Goal: Use online tool/utility: Utilize a website feature to perform a specific function

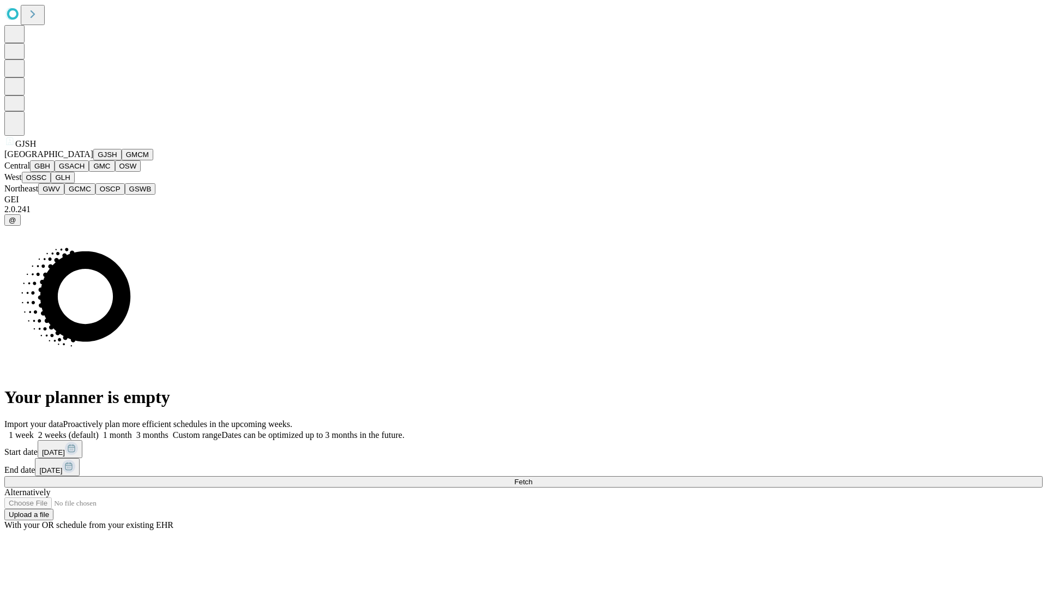
click at [93, 160] on button "GJSH" at bounding box center [107, 154] width 28 height 11
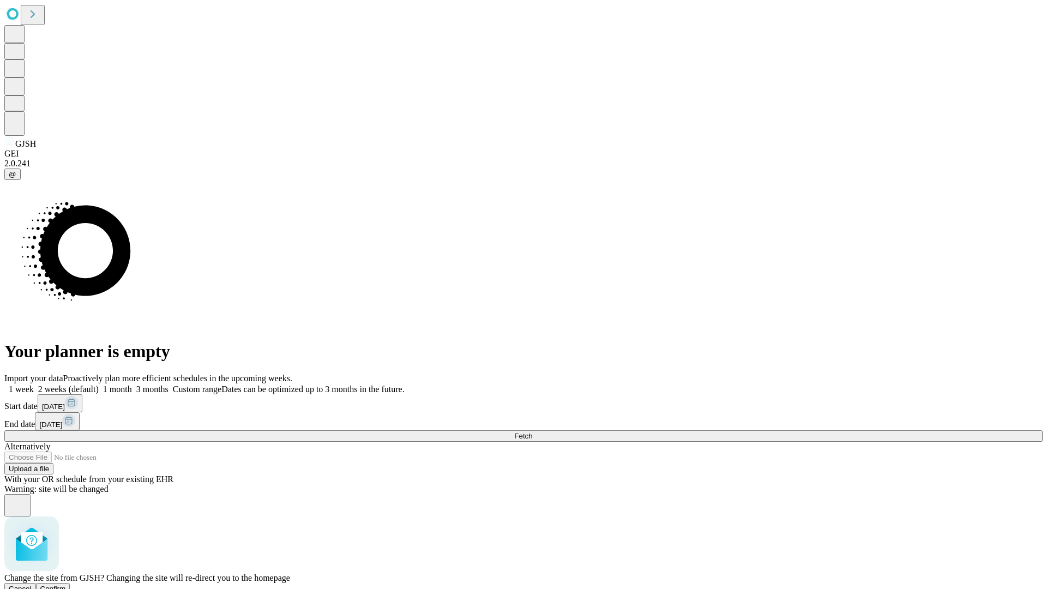
click at [66, 584] on span "Confirm" at bounding box center [53, 588] width 26 height 8
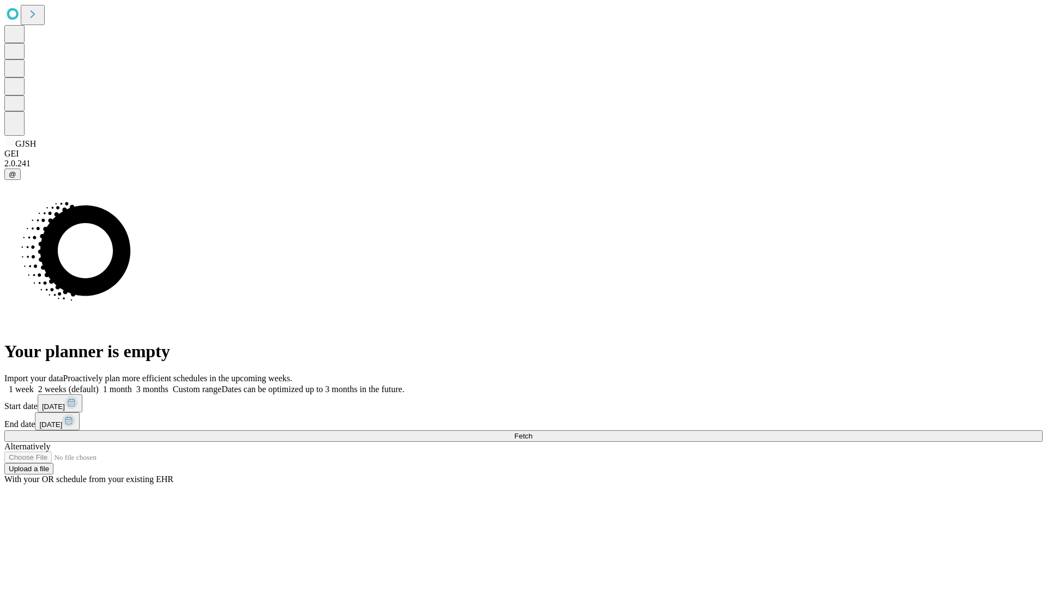
click at [99, 384] on label "2 weeks (default)" at bounding box center [66, 388] width 65 height 9
click at [532, 432] on span "Fetch" at bounding box center [523, 436] width 18 height 8
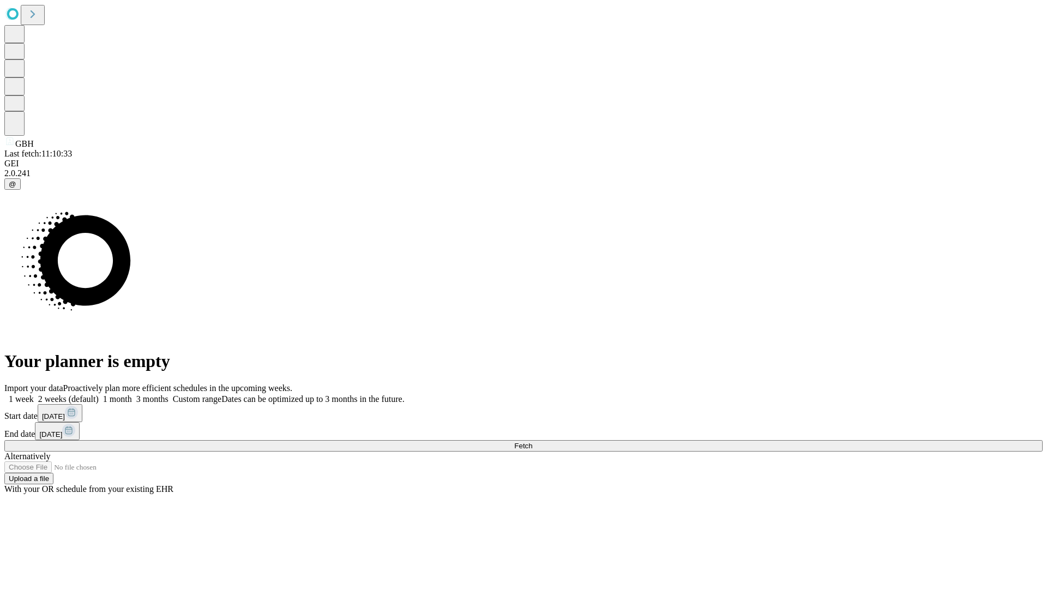
click at [99, 394] on label "2 weeks (default)" at bounding box center [66, 398] width 65 height 9
click at [532, 442] on span "Fetch" at bounding box center [523, 446] width 18 height 8
click at [99, 394] on label "2 weeks (default)" at bounding box center [66, 398] width 65 height 9
click at [532, 442] on span "Fetch" at bounding box center [523, 446] width 18 height 8
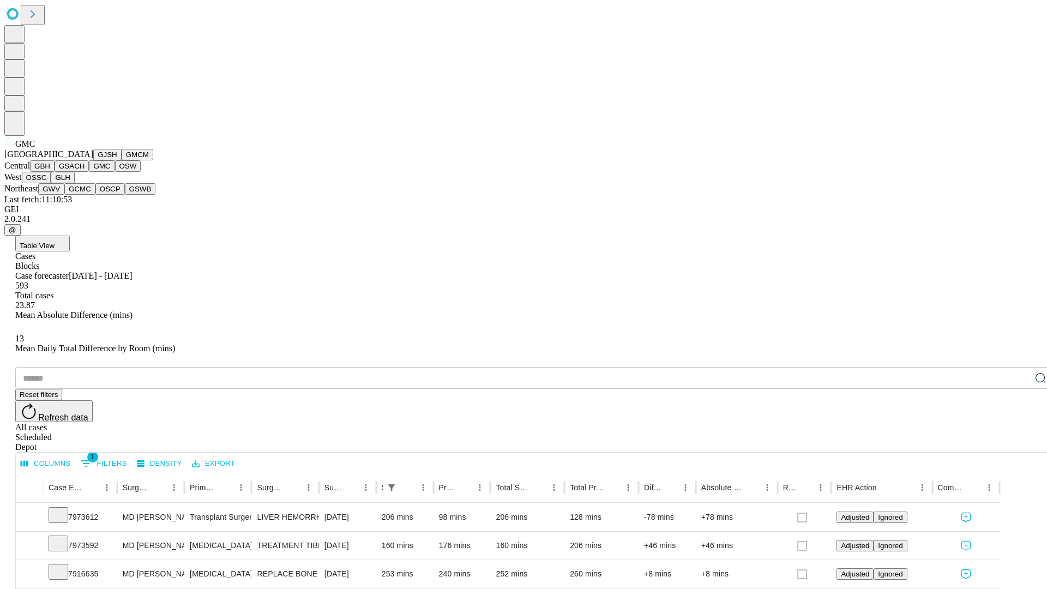
click at [115, 172] on button "OSW" at bounding box center [128, 165] width 26 height 11
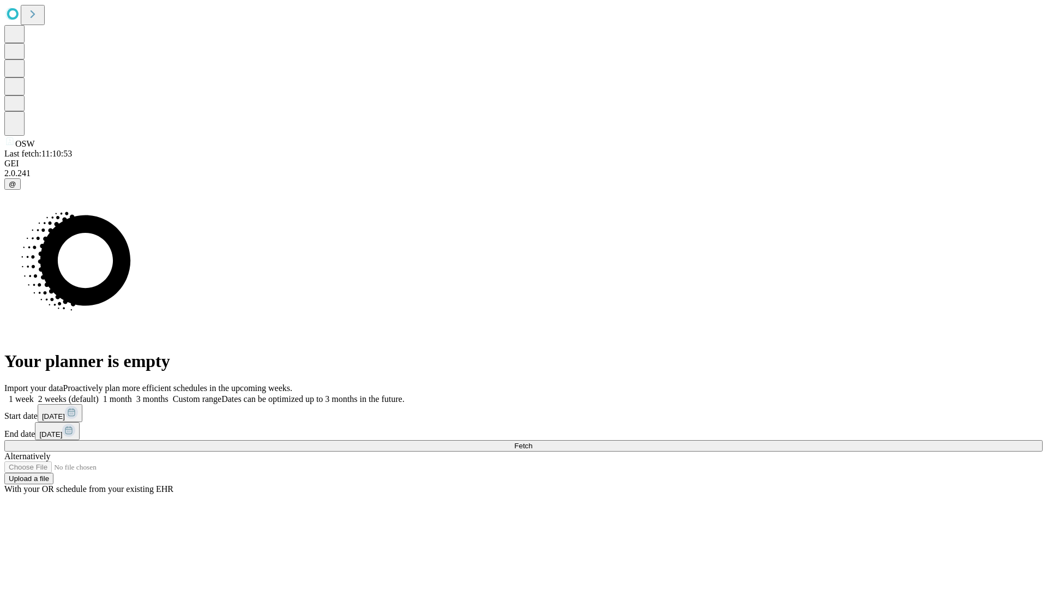
click at [532, 442] on span "Fetch" at bounding box center [523, 446] width 18 height 8
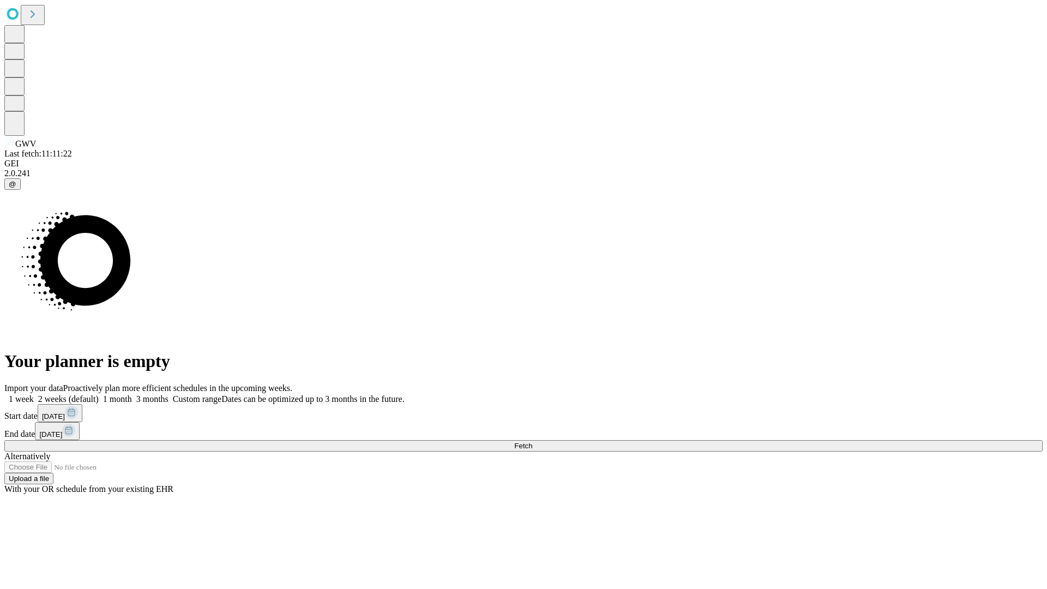
click at [99, 394] on label "2 weeks (default)" at bounding box center [66, 398] width 65 height 9
click at [532, 442] on span "Fetch" at bounding box center [523, 446] width 18 height 8
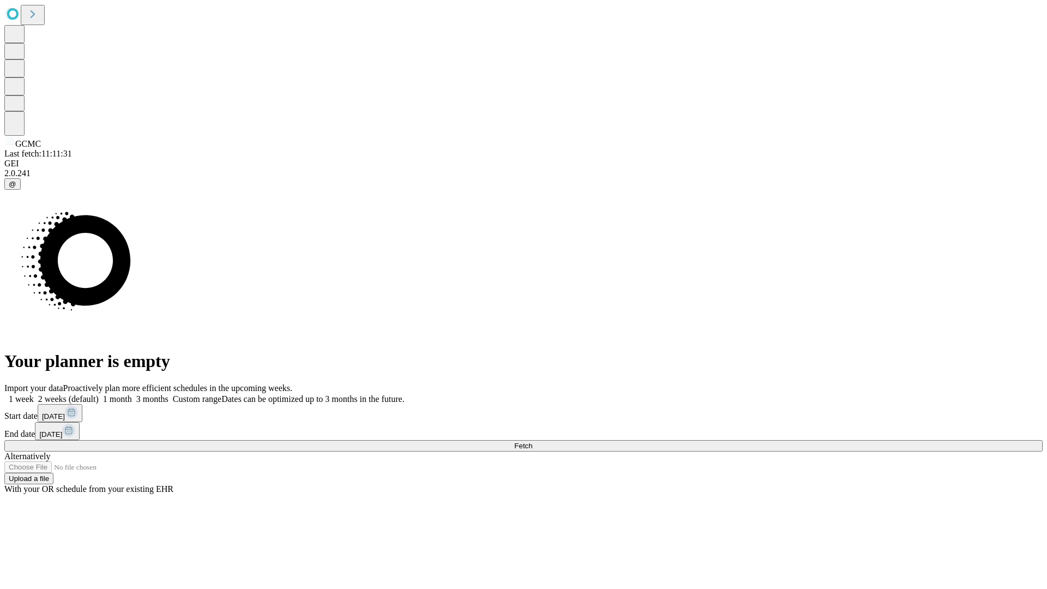
click at [99, 394] on label "2 weeks (default)" at bounding box center [66, 398] width 65 height 9
click at [532, 442] on span "Fetch" at bounding box center [523, 446] width 18 height 8
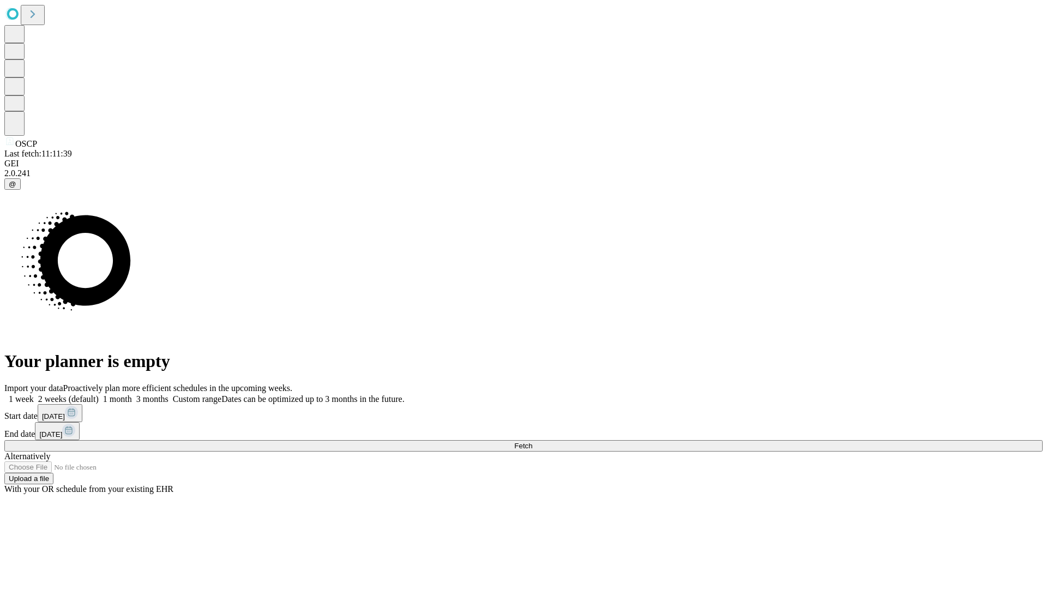
click at [99, 394] on label "2 weeks (default)" at bounding box center [66, 398] width 65 height 9
click at [532, 442] on span "Fetch" at bounding box center [523, 446] width 18 height 8
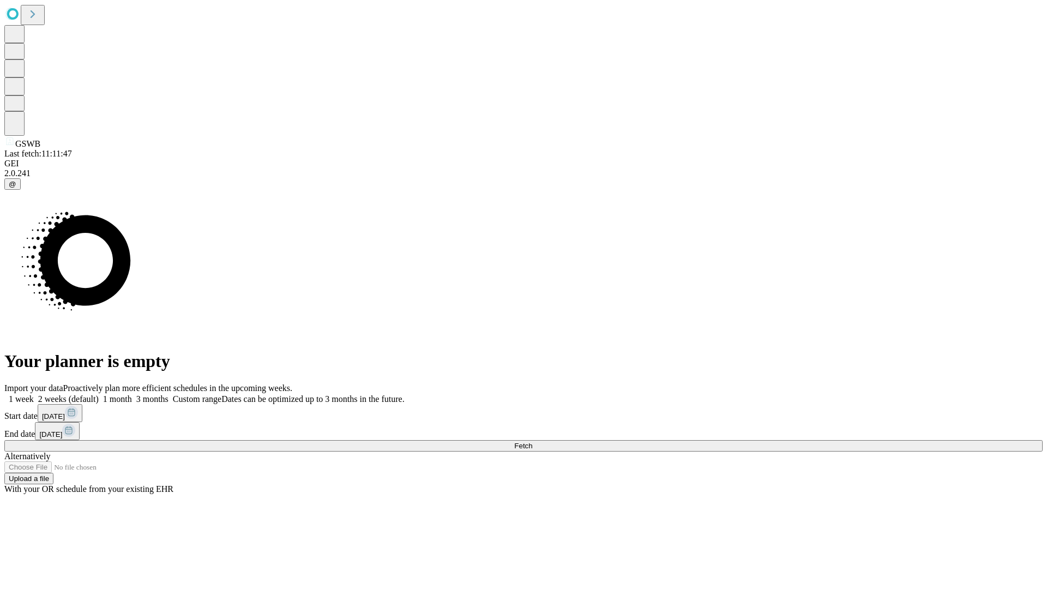
click at [532, 442] on span "Fetch" at bounding box center [523, 446] width 18 height 8
